Goal: Information Seeking & Learning: Learn about a topic

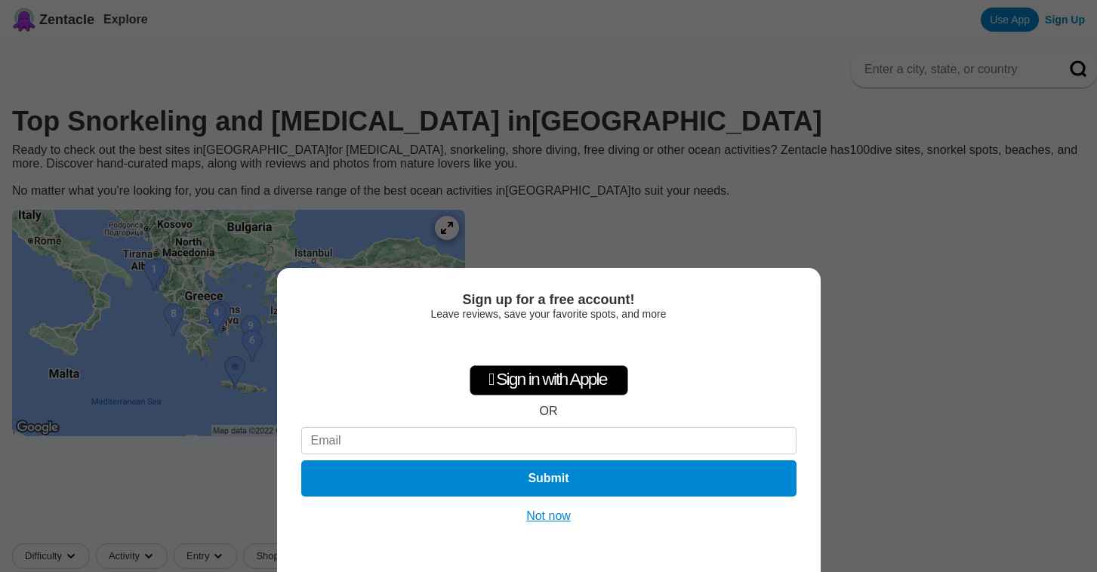
click at [553, 514] on button "Not now" at bounding box center [549, 516] width 54 height 15
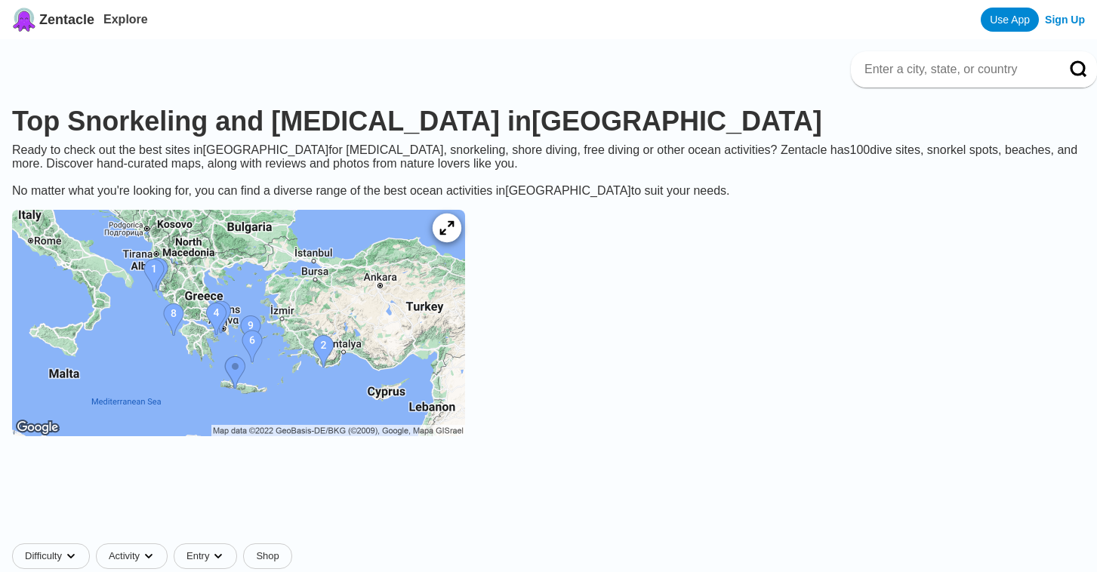
click at [454, 235] on icon at bounding box center [446, 228] width 14 height 14
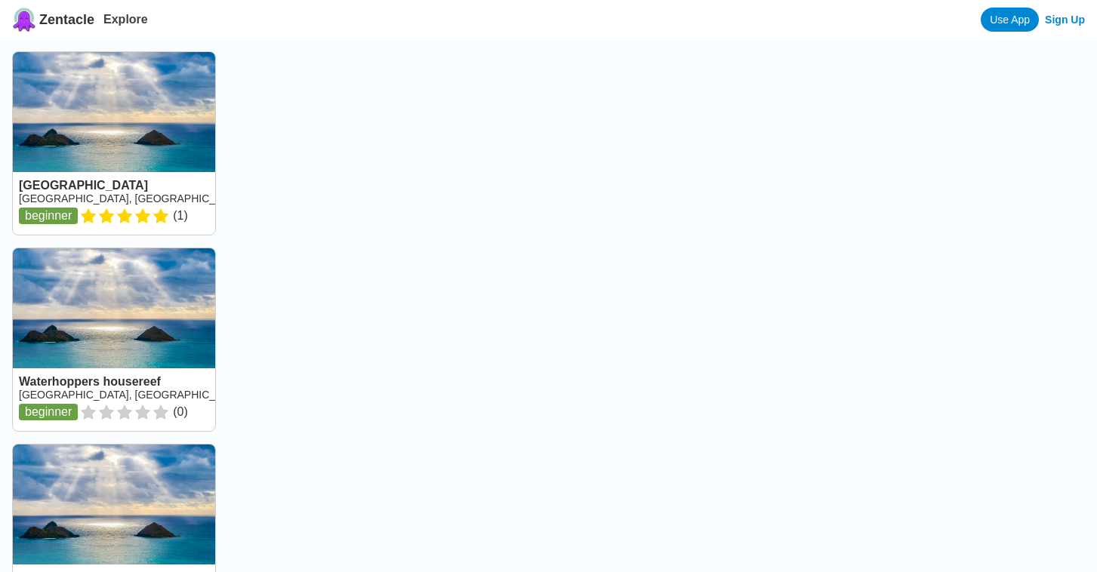
click at [494, 226] on div at bounding box center [668, 325] width 857 height 572
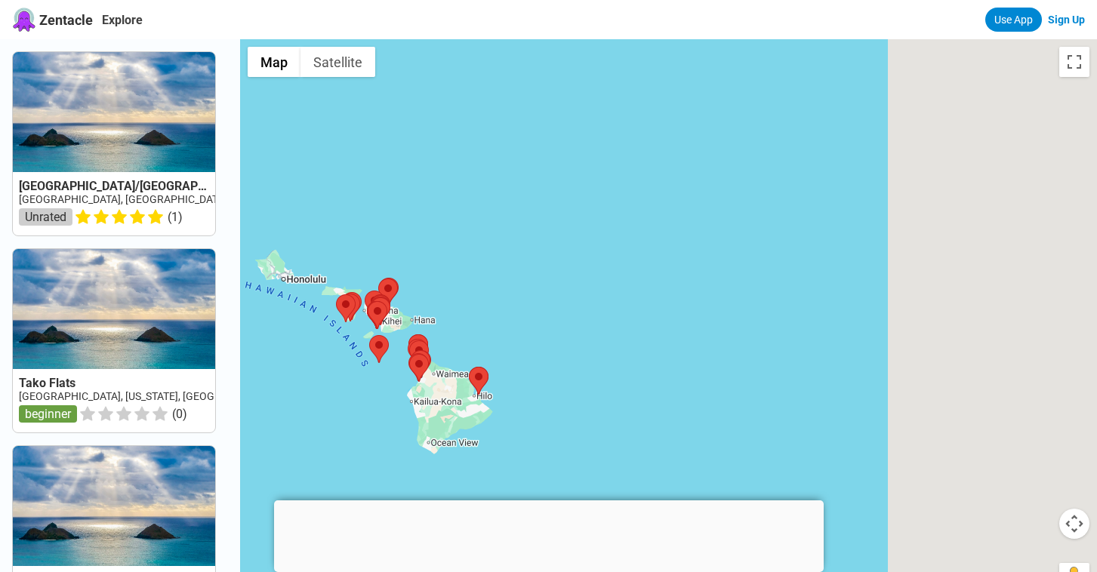
drag, startPoint x: 908, startPoint y: 257, endPoint x: 515, endPoint y: 290, distance: 394.7
click at [515, 290] on div at bounding box center [668, 325] width 857 height 572
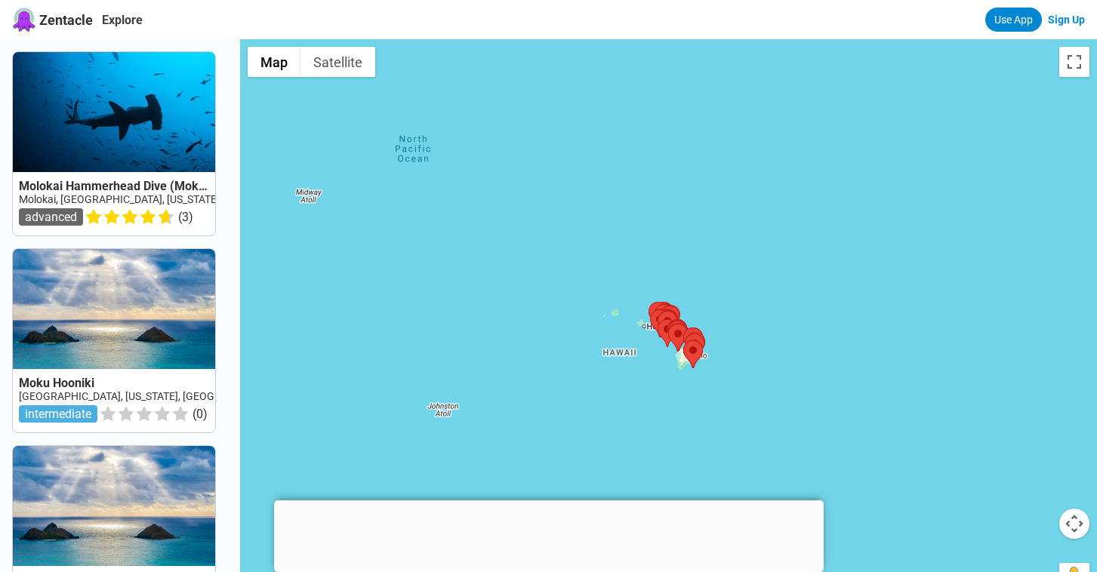
drag, startPoint x: 956, startPoint y: 190, endPoint x: 168, endPoint y: 591, distance: 883.6
click at [168, 571] on html "Zentacle Explore Use App Sign Up Molokai Hammerhead Dive ([GEOGRAPHIC_DATA]) [G…" at bounding box center [548, 572] width 1097 height 1144
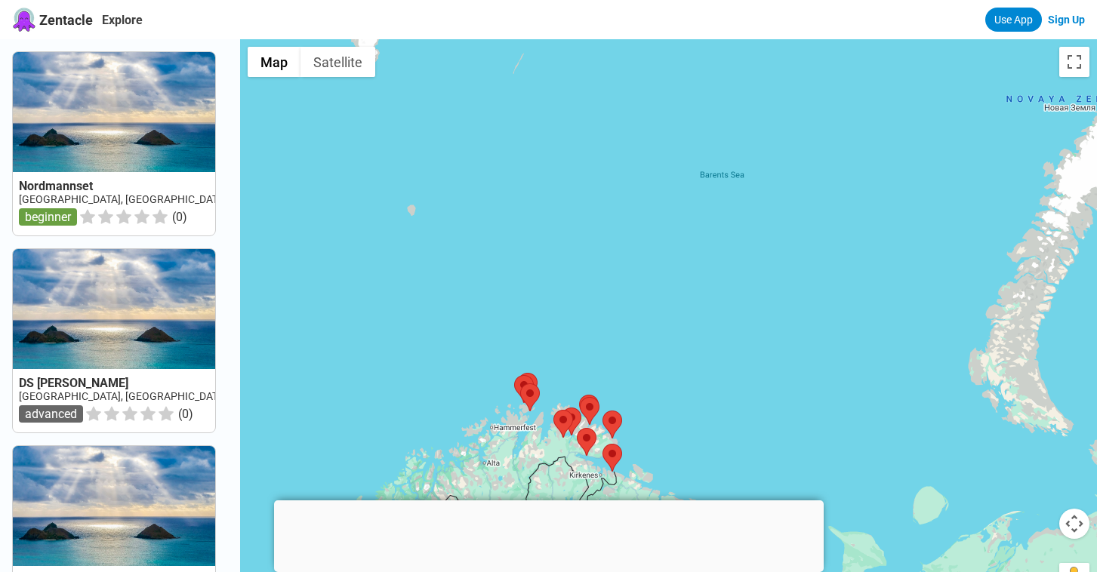
drag, startPoint x: 621, startPoint y: 273, endPoint x: 694, endPoint y: -89, distance: 369.0
click at [694, 0] on html "Zentacle Explore Use App Sign Up Nordmannset [GEOGRAPHIC_DATA], [GEOGRAPHIC_DAT…" at bounding box center [548, 572] width 1097 height 1144
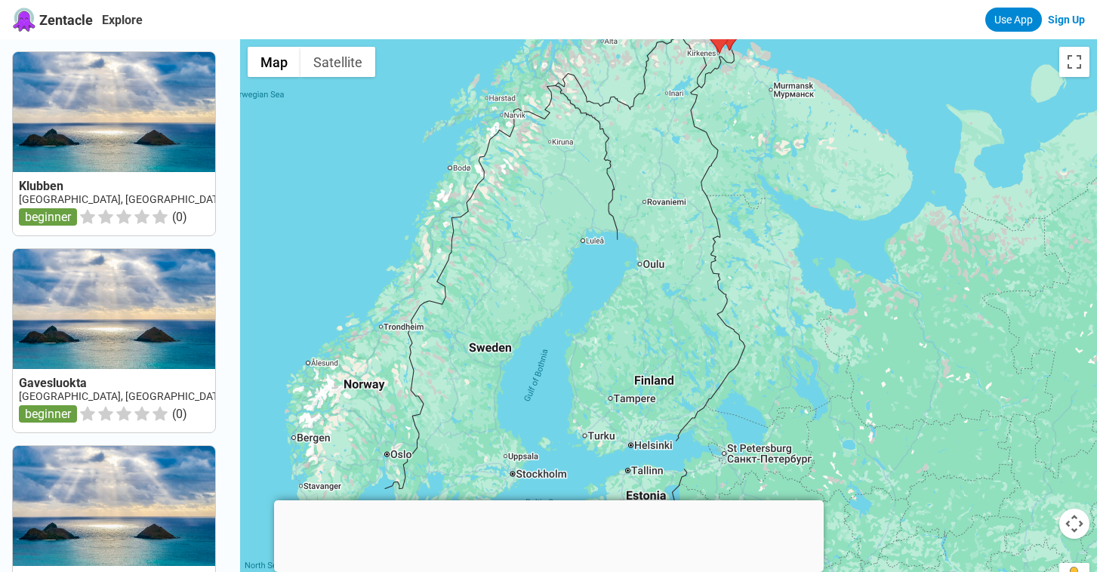
drag, startPoint x: 713, startPoint y: 214, endPoint x: 744, endPoint y: -89, distance: 304.3
click at [744, 0] on html "Zentacle Explore Use App Sign Up Klubben [GEOGRAPHIC_DATA], [GEOGRAPHIC_DATA]-[…" at bounding box center [548, 572] width 1097 height 1144
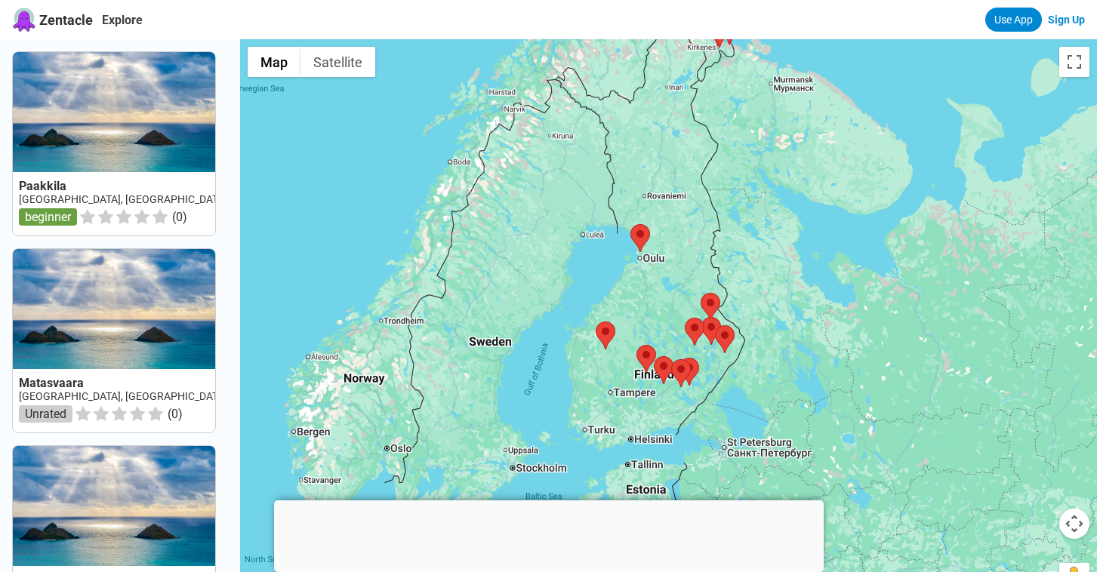
drag, startPoint x: 665, startPoint y: 286, endPoint x: 702, endPoint y: -89, distance: 377.0
click at [702, 0] on html "Zentacle Explore Use App Sign Up Paakkila [GEOGRAPHIC_DATA], [GEOGRAPHIC_DATA] …" at bounding box center [548, 572] width 1097 height 1144
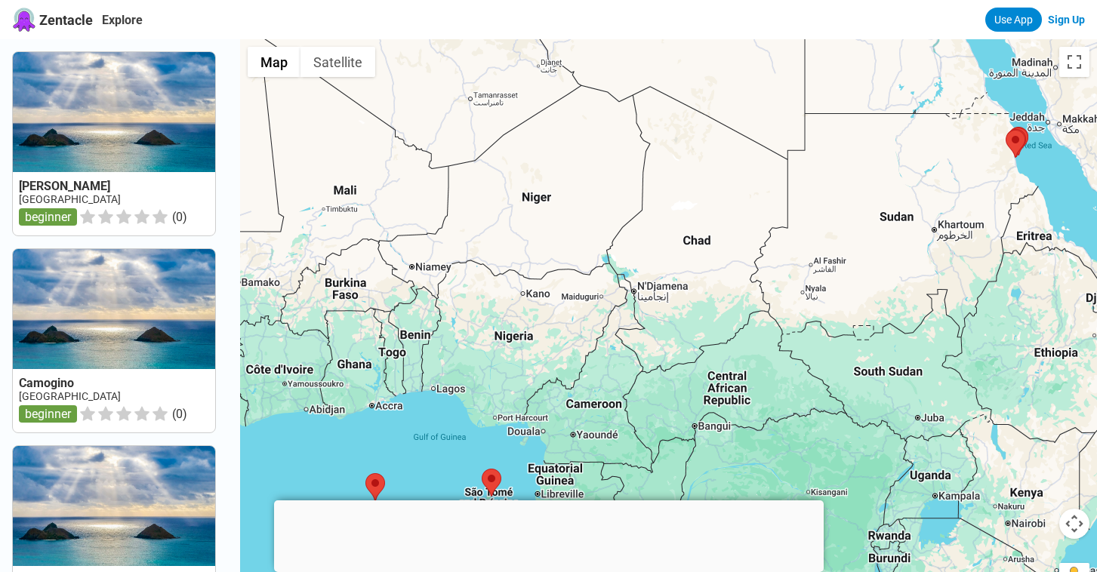
drag, startPoint x: 649, startPoint y: 231, endPoint x: 704, endPoint y: -89, distance: 324.8
click at [704, 0] on html "Zentacle Explore Use App Sign Up [PERSON_NAME] [GEOGRAPHIC_DATA] beginner ( 0 )…" at bounding box center [548, 572] width 1097 height 1144
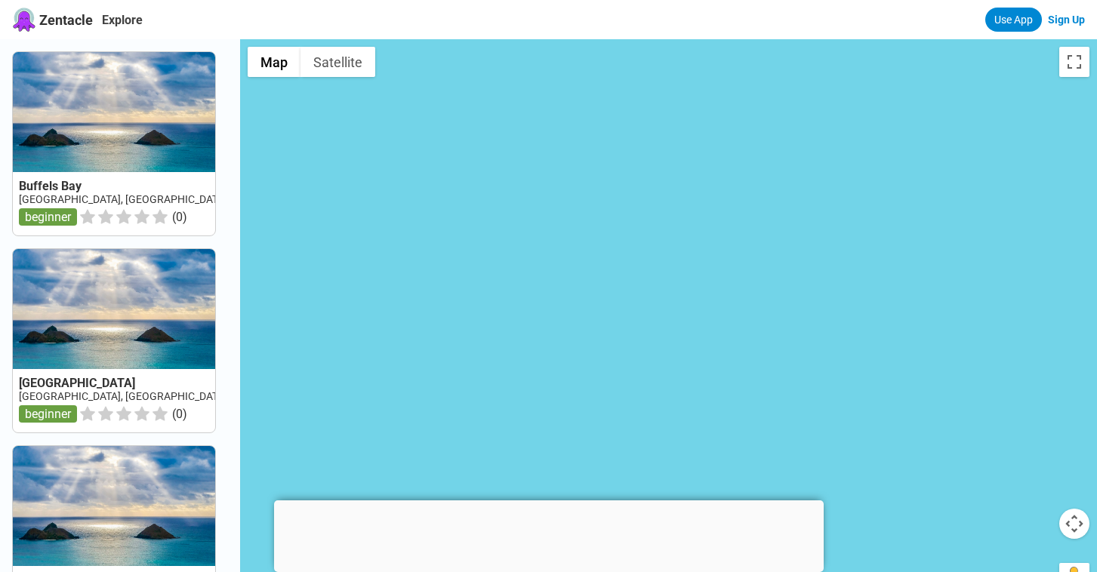
drag, startPoint x: 482, startPoint y: 131, endPoint x: 798, endPoint y: 373, distance: 397.4
click at [798, 373] on div at bounding box center [668, 325] width 857 height 572
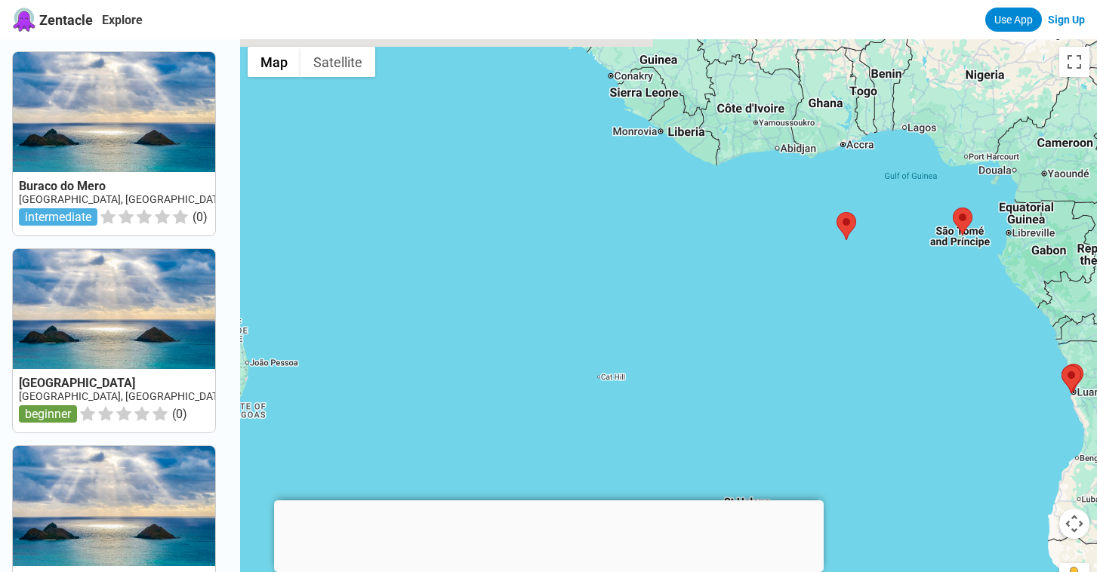
drag, startPoint x: 729, startPoint y: 198, endPoint x: 297, endPoint y: 616, distance: 601.2
click at [297, 571] on html "Zentacle Explore Use App Sign Up [GEOGRAPHIC_DATA] [GEOGRAPHIC_DATA], [GEOGRAPH…" at bounding box center [548, 572] width 1097 height 1144
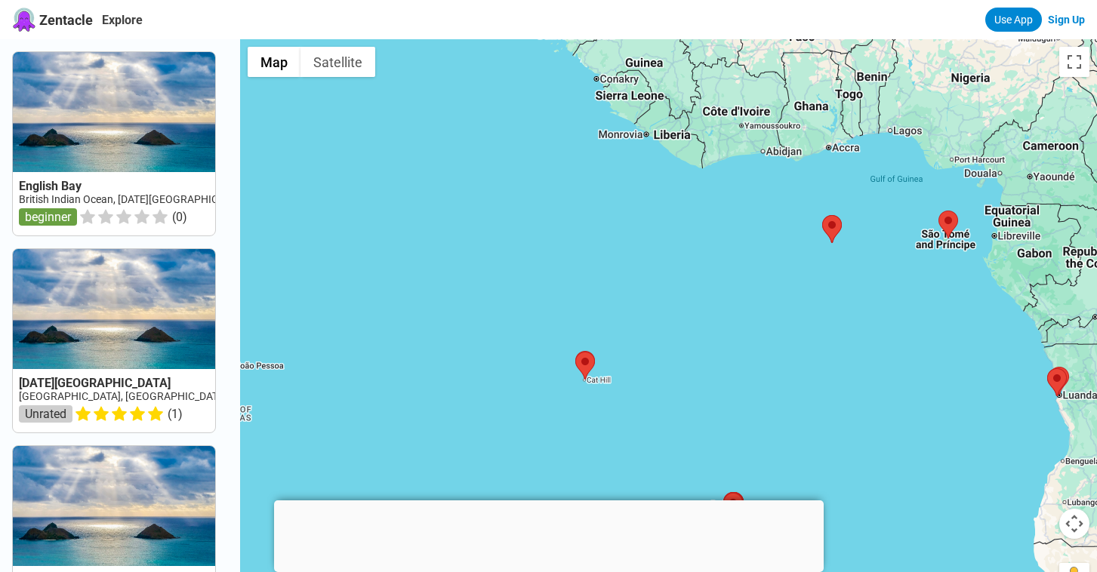
drag, startPoint x: 267, startPoint y: 555, endPoint x: 198, endPoint y: 632, distance: 103.7
click at [198, 571] on html "Zentacle Explore Use App Sign Up English Bay [GEOGRAPHIC_DATA][DATE] beginner (…" at bounding box center [548, 572] width 1097 height 1144
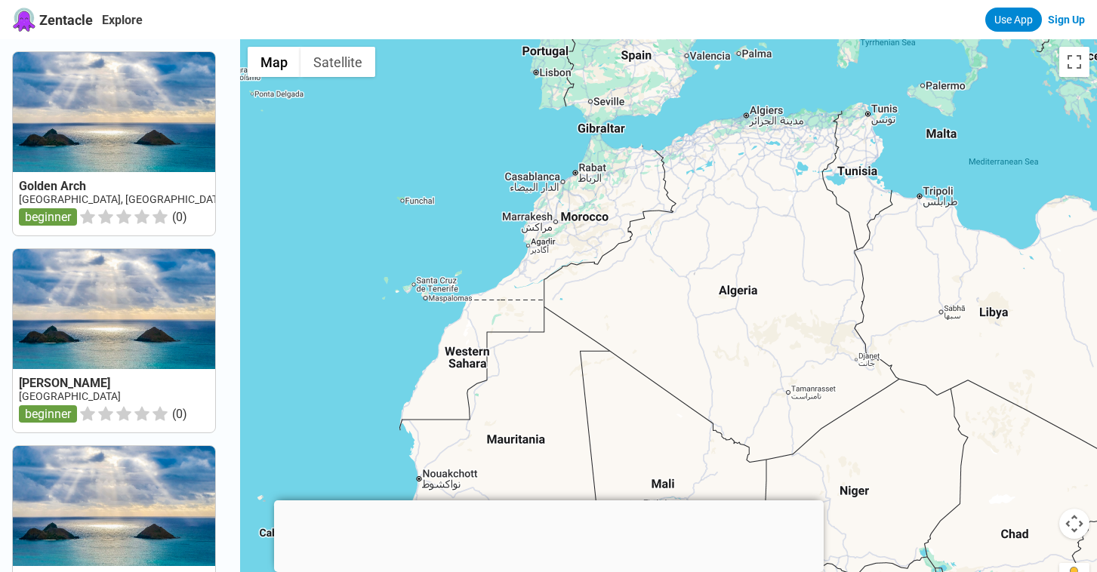
drag, startPoint x: 466, startPoint y: 139, endPoint x: 440, endPoint y: 632, distance: 493.6
click at [440, 571] on html "Zentacle Explore Use App Sign Up Golden Arch [GEOGRAPHIC_DATA], [GEOGRAPHIC_DAT…" at bounding box center [548, 572] width 1097 height 1144
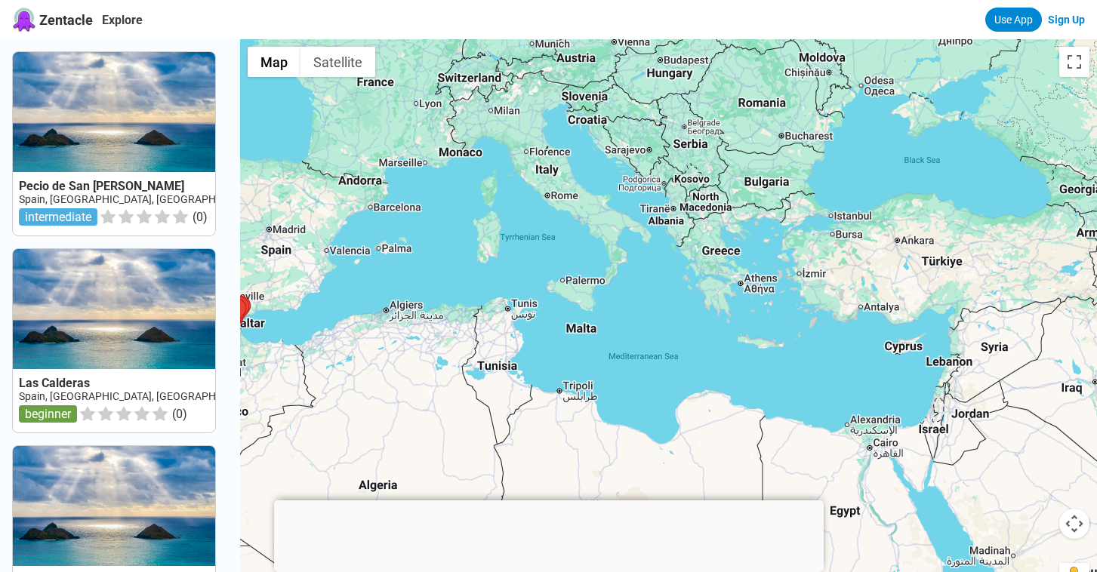
drag, startPoint x: 967, startPoint y: 231, endPoint x: 563, endPoint y: 334, distance: 416.9
click at [563, 334] on div at bounding box center [668, 325] width 857 height 572
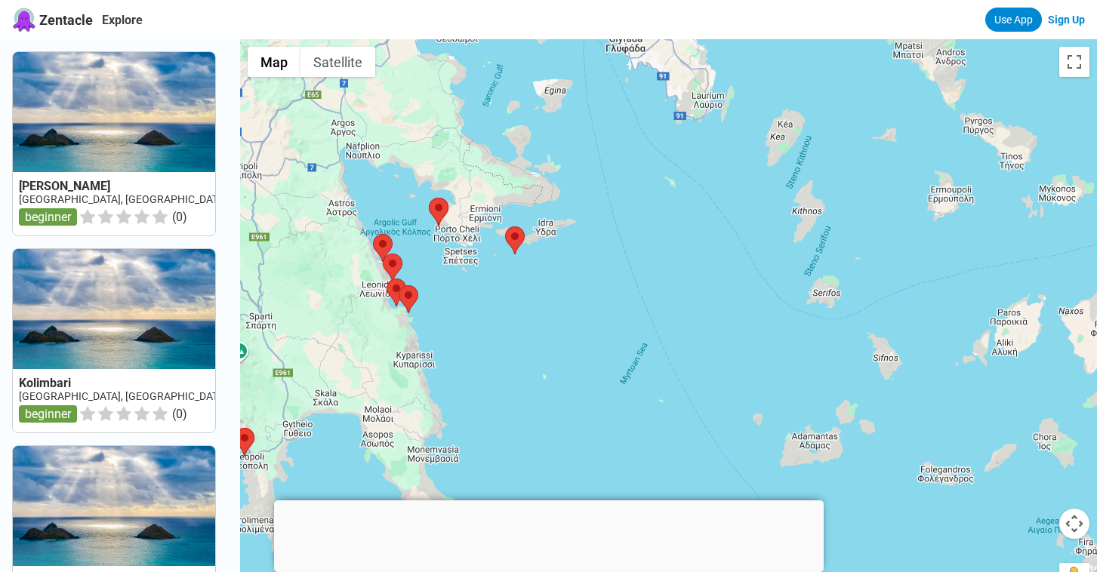
drag, startPoint x: 775, startPoint y: 139, endPoint x: 590, endPoint y: 473, distance: 381.5
click at [590, 473] on div at bounding box center [668, 325] width 857 height 572
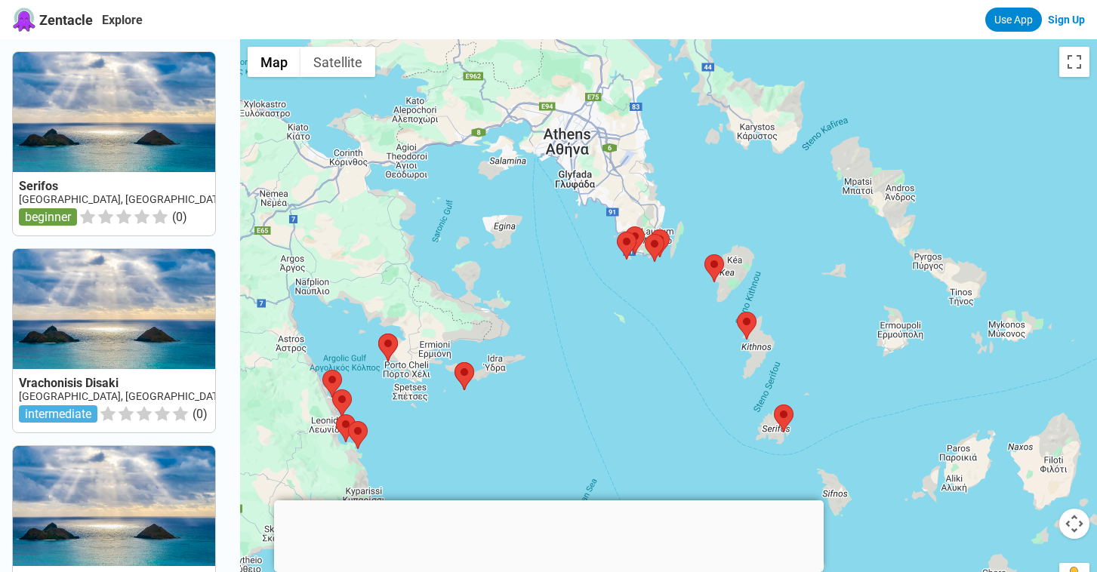
drag, startPoint x: 711, startPoint y: 217, endPoint x: 658, endPoint y: 359, distance: 151.4
click at [658, 359] on div at bounding box center [668, 325] width 857 height 572
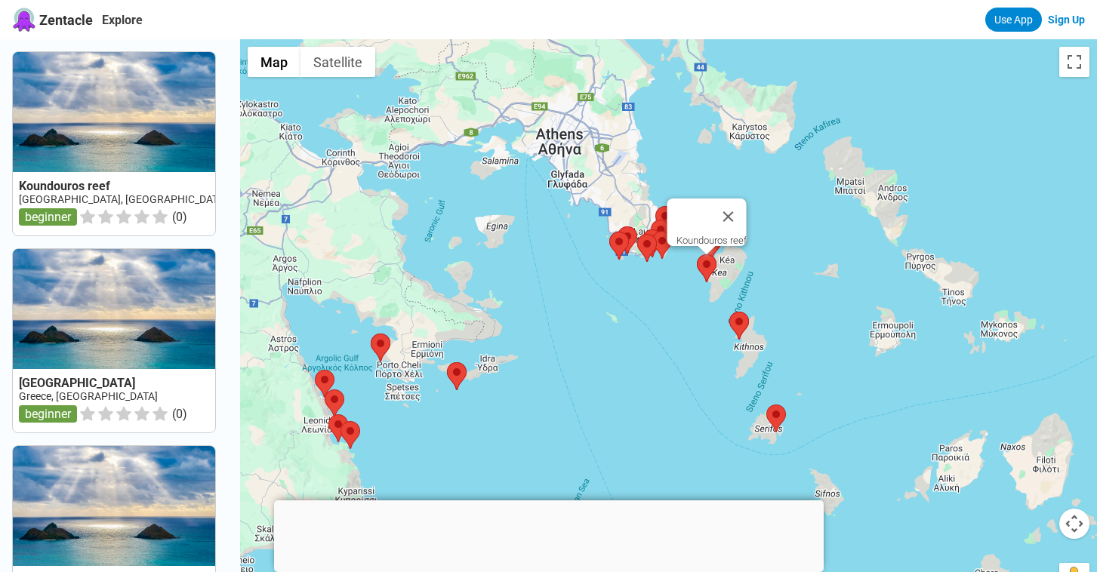
click at [697, 254] on area at bounding box center [697, 254] width 0 height 0
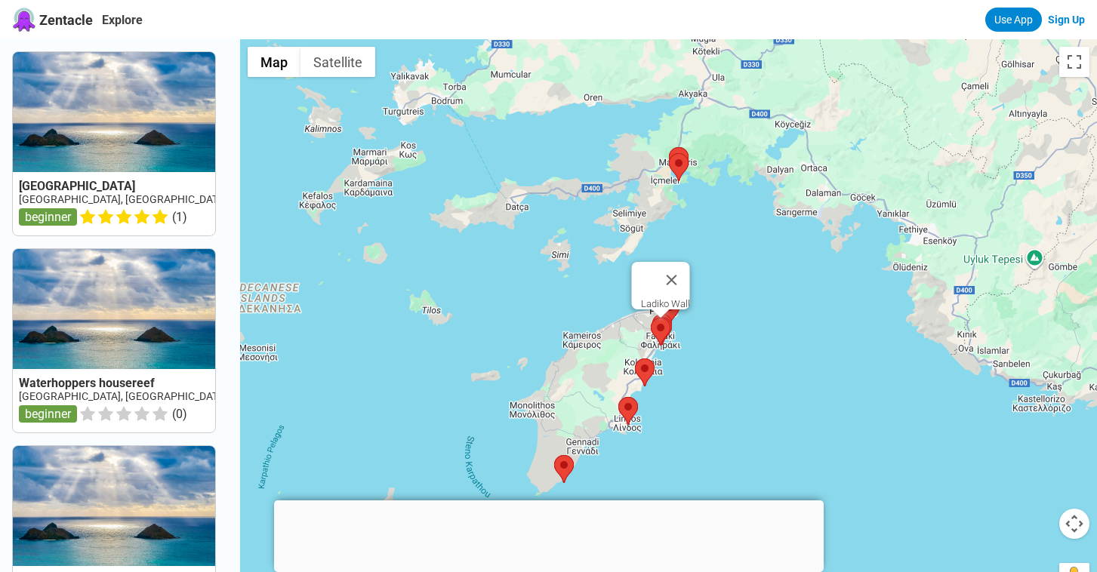
click at [651, 318] on area at bounding box center [651, 318] width 0 height 0
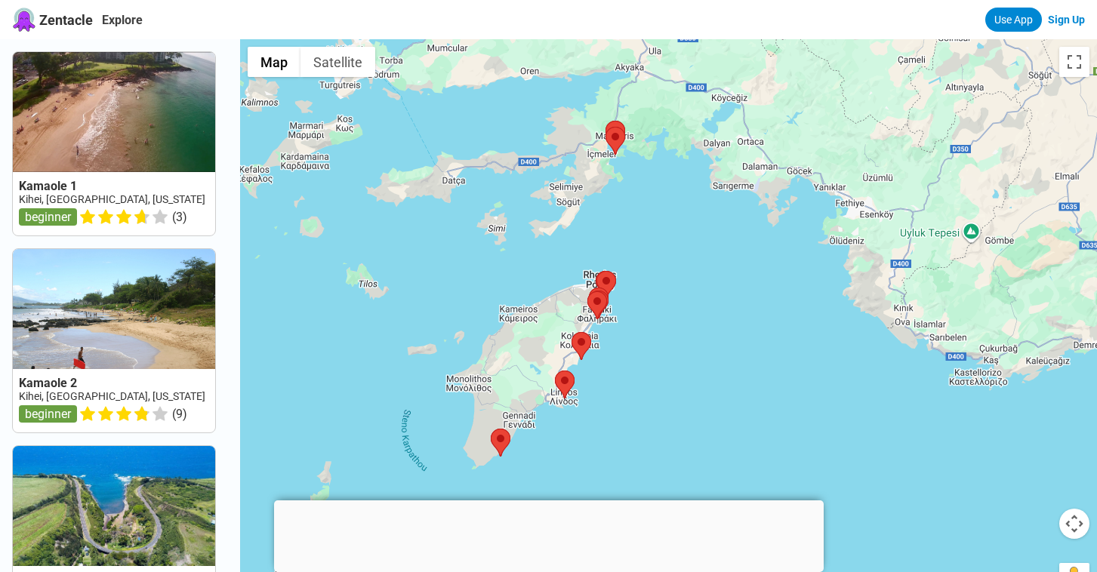
drag, startPoint x: 796, startPoint y: 353, endPoint x: 733, endPoint y: 311, distance: 75.2
click at [734, 311] on div at bounding box center [668, 325] width 857 height 572
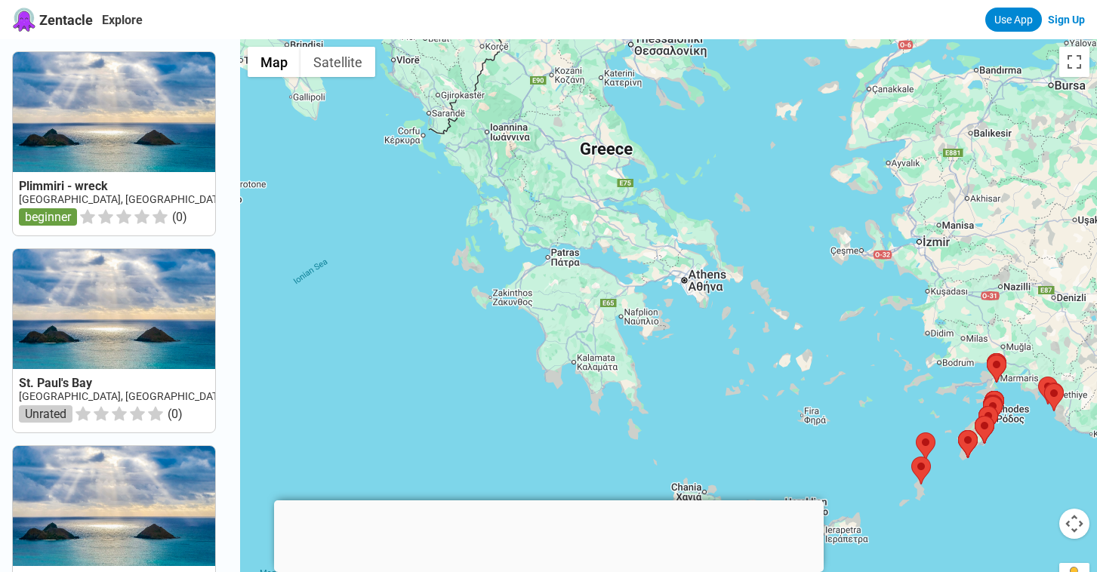
drag, startPoint x: 471, startPoint y: 215, endPoint x: 758, endPoint y: 323, distance: 306.5
click at [759, 324] on div at bounding box center [668, 325] width 857 height 572
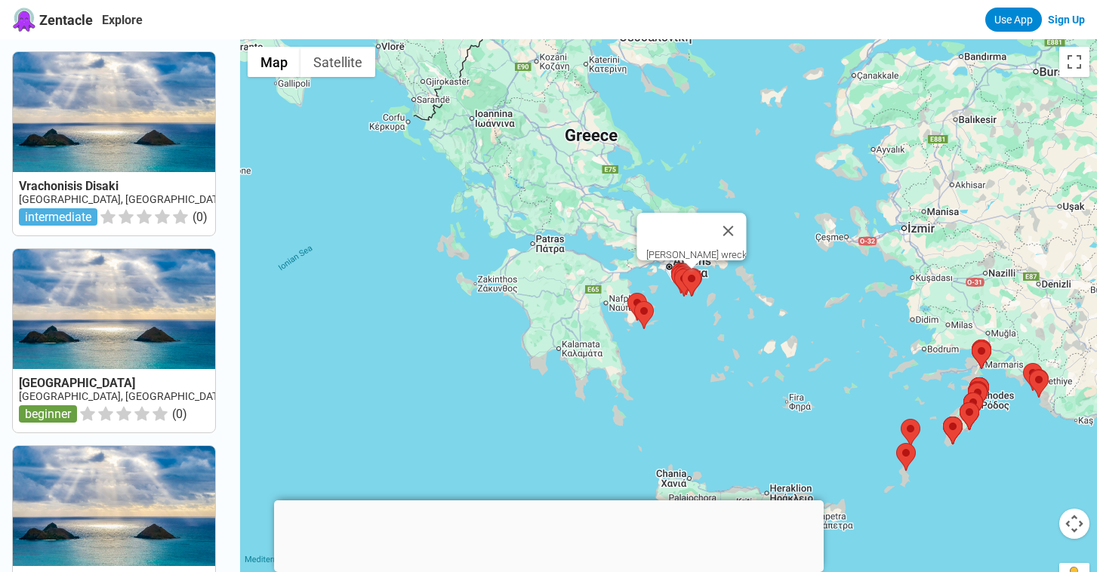
click at [682, 276] on img at bounding box center [692, 283] width 20 height 28
click at [673, 268] on img at bounding box center [681, 280] width 20 height 28
click at [674, 269] on area at bounding box center [674, 269] width 0 height 0
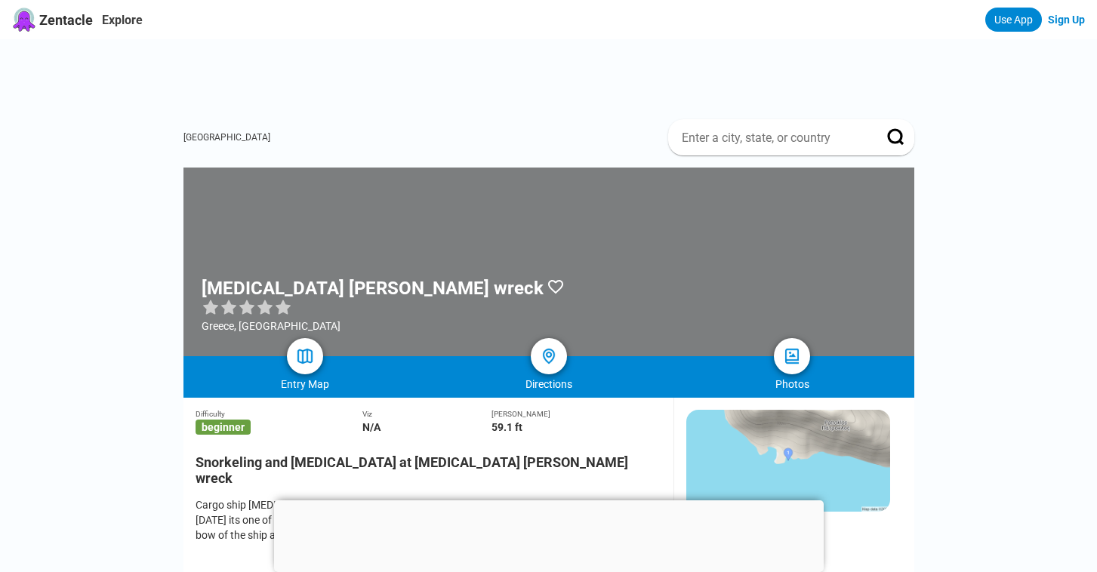
drag, startPoint x: 460, startPoint y: 321, endPoint x: 462, endPoint y: 176, distance: 145.0
click at [462, 176] on div at bounding box center [548, 262] width 731 height 189
